Goal: Transaction & Acquisition: Purchase product/service

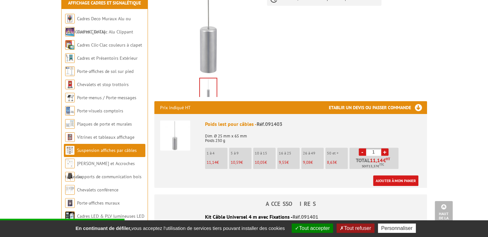
scroll to position [142, 0]
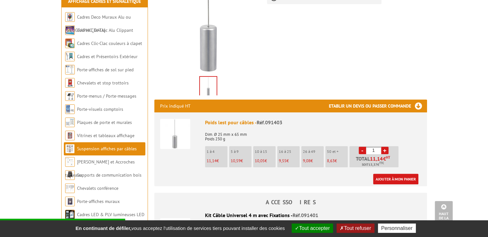
click at [387, 151] on link "+" at bounding box center [384, 150] width 7 height 7
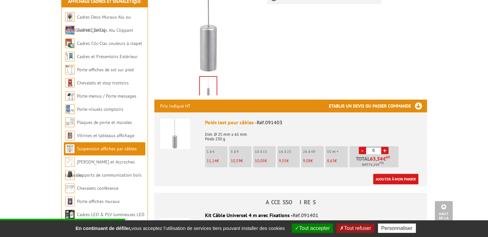
click at [387, 151] on link "+" at bounding box center [384, 150] width 7 height 7
click at [386, 150] on link "+" at bounding box center [384, 150] width 7 height 7
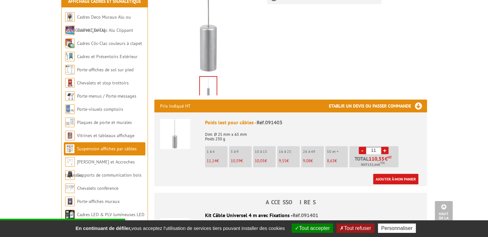
click at [386, 150] on link "+" at bounding box center [384, 150] width 7 height 7
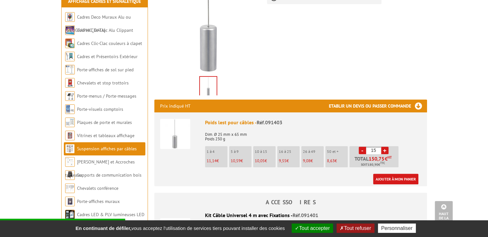
type input "16"
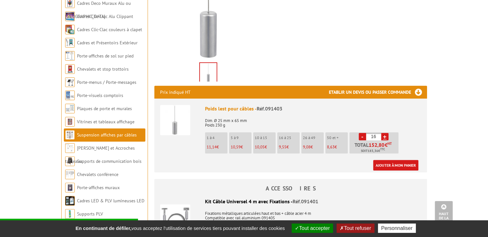
scroll to position [154, 0]
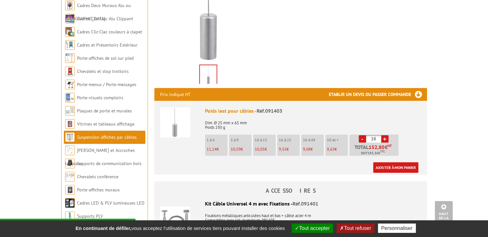
drag, startPoint x: 482, startPoint y: 0, endPoint x: 274, endPoint y: 11, distance: 208.1
click at [274, 11] on div "Fiche produit Imprimer Poids-lest pour câble Previous Next Se suspend au kit 09…" at bounding box center [290, 183] width 282 height 505
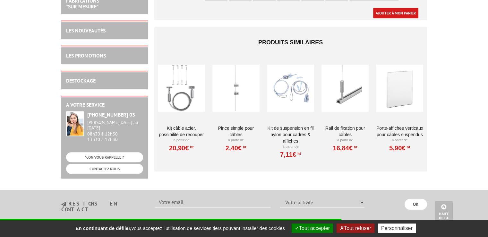
scroll to position [406, 0]
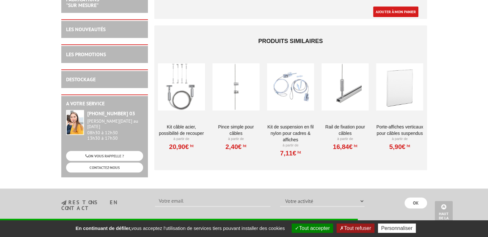
click at [320, 195] on section "restons en contact Votre activité Administrations et collectivités Magasins et …" at bounding box center [244, 205] width 488 height 34
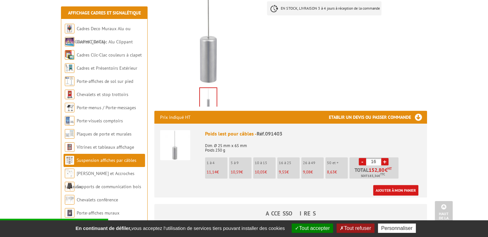
scroll to position [121, 0]
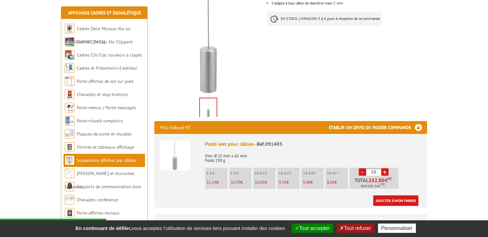
drag, startPoint x: 408, startPoint y: 55, endPoint x: 455, endPoint y: 29, distance: 53.9
drag, startPoint x: 475, startPoint y: 0, endPoint x: 303, endPoint y: 69, distance: 184.9
click at [303, 69] on div "Fiche produit Imprimer Poids-lest pour câble Previous Next Se suspend au kit 09…" at bounding box center [290, 216] width 282 height 505
